Goal: Task Accomplishment & Management: Manage account settings

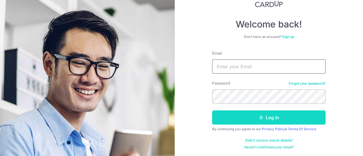
type input "[EMAIL_ADDRESS][DOMAIN_NAME]"
click at [272, 118] on button "Log in" at bounding box center [268, 117] width 113 height 14
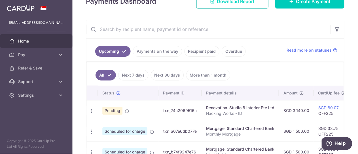
scroll to position [96, 0]
